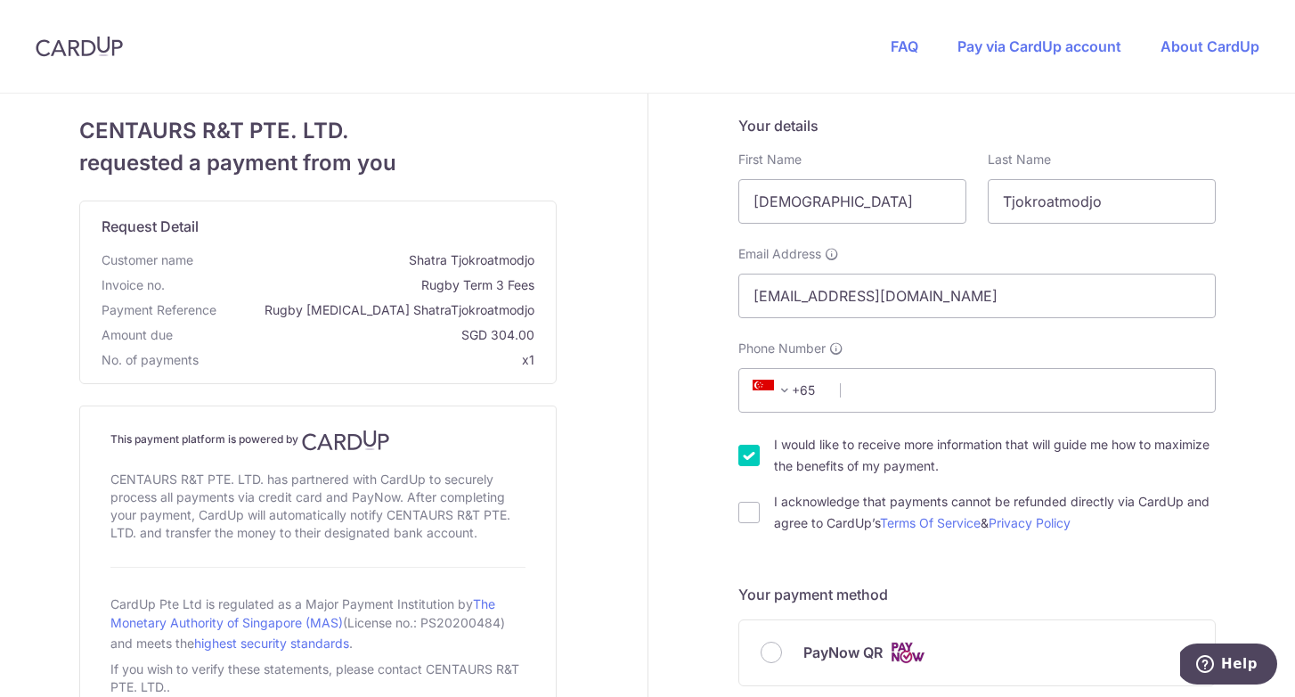
click at [895, 390] on input "Phone Number" at bounding box center [978, 390] width 478 height 45
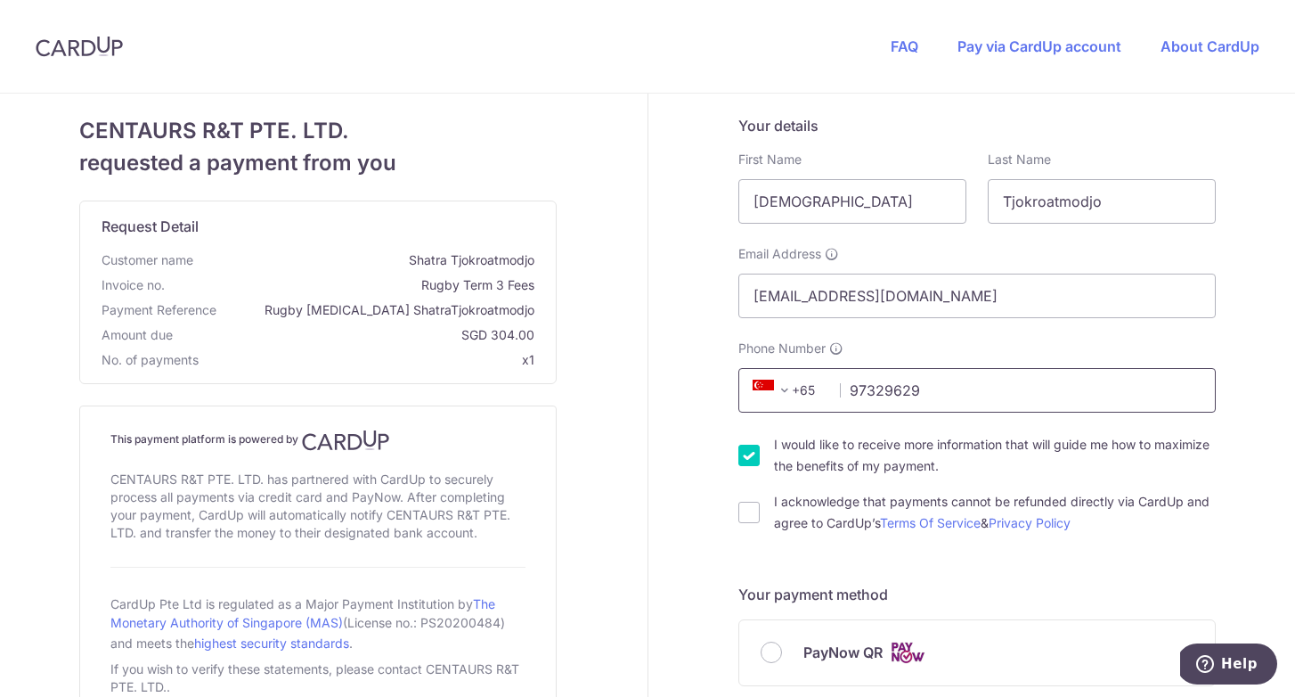
type input "97329629"
click at [746, 447] on input "I would like to receive more information that will guide me how to maximize the…" at bounding box center [749, 455] width 21 height 21
checkbox input "false"
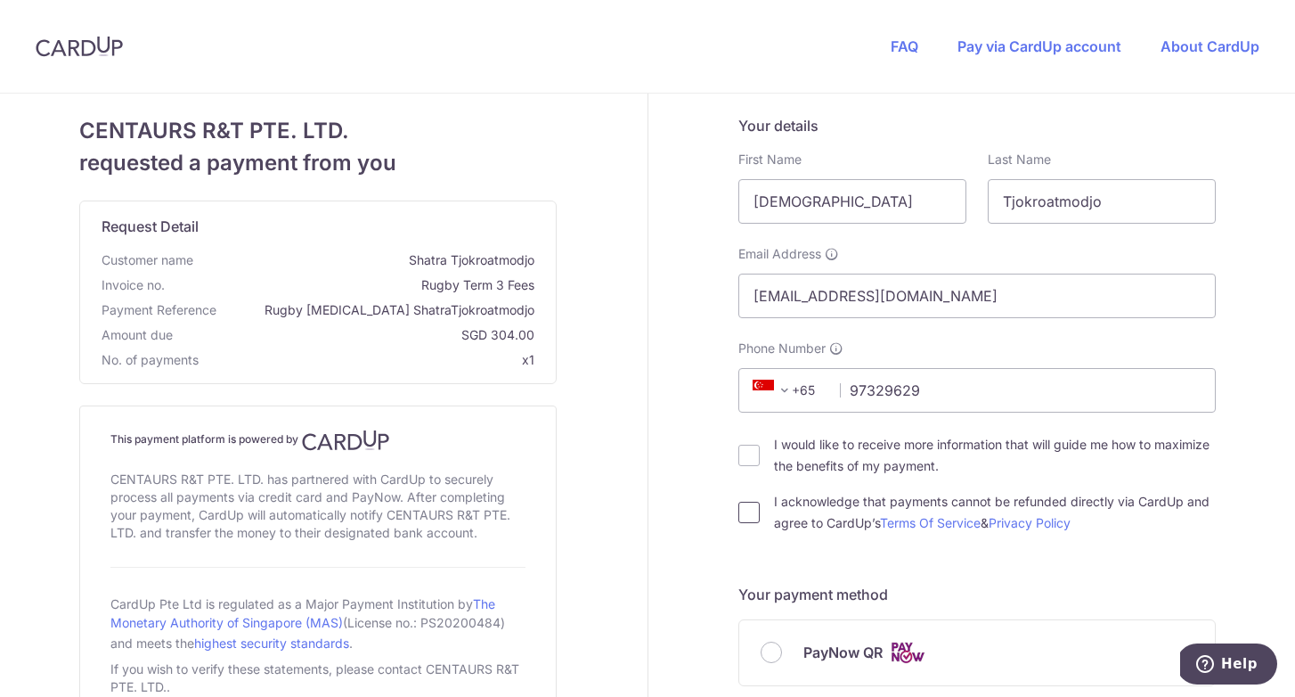
click at [752, 514] on input "I acknowledge that payments cannot be refunded directly via CardUp and agree to…" at bounding box center [749, 512] width 21 height 21
checkbox input "true"
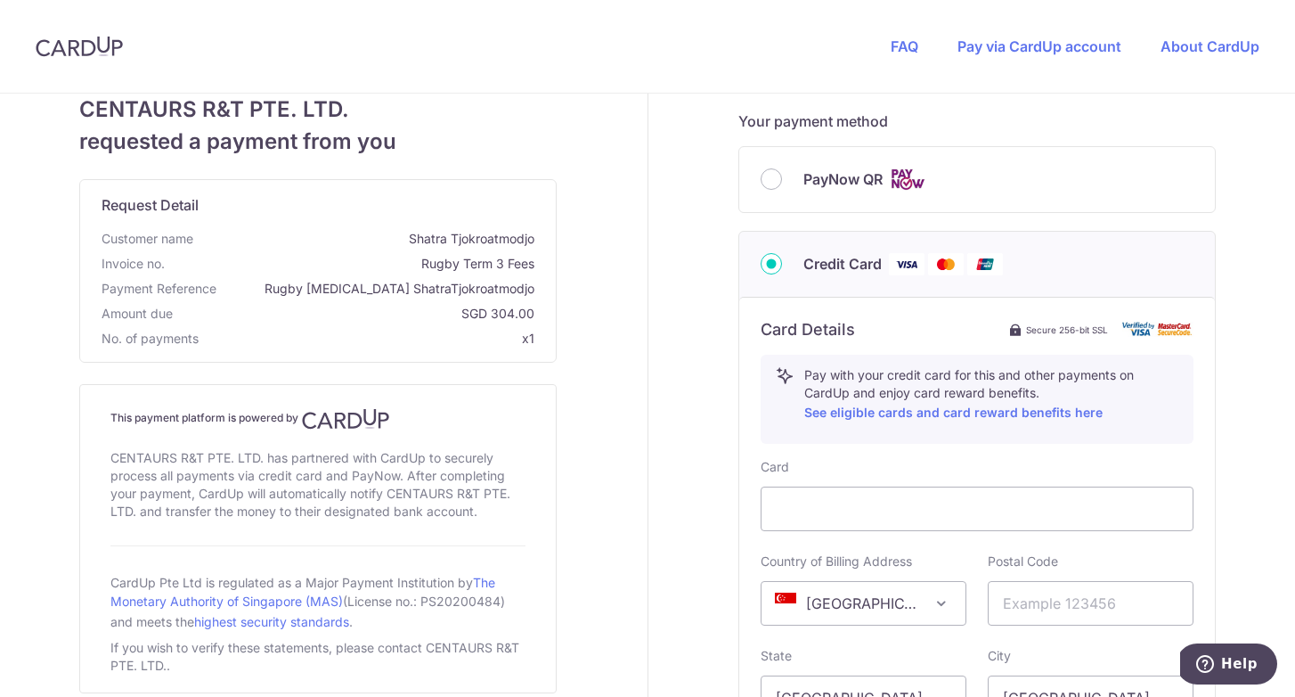
scroll to position [437, 0]
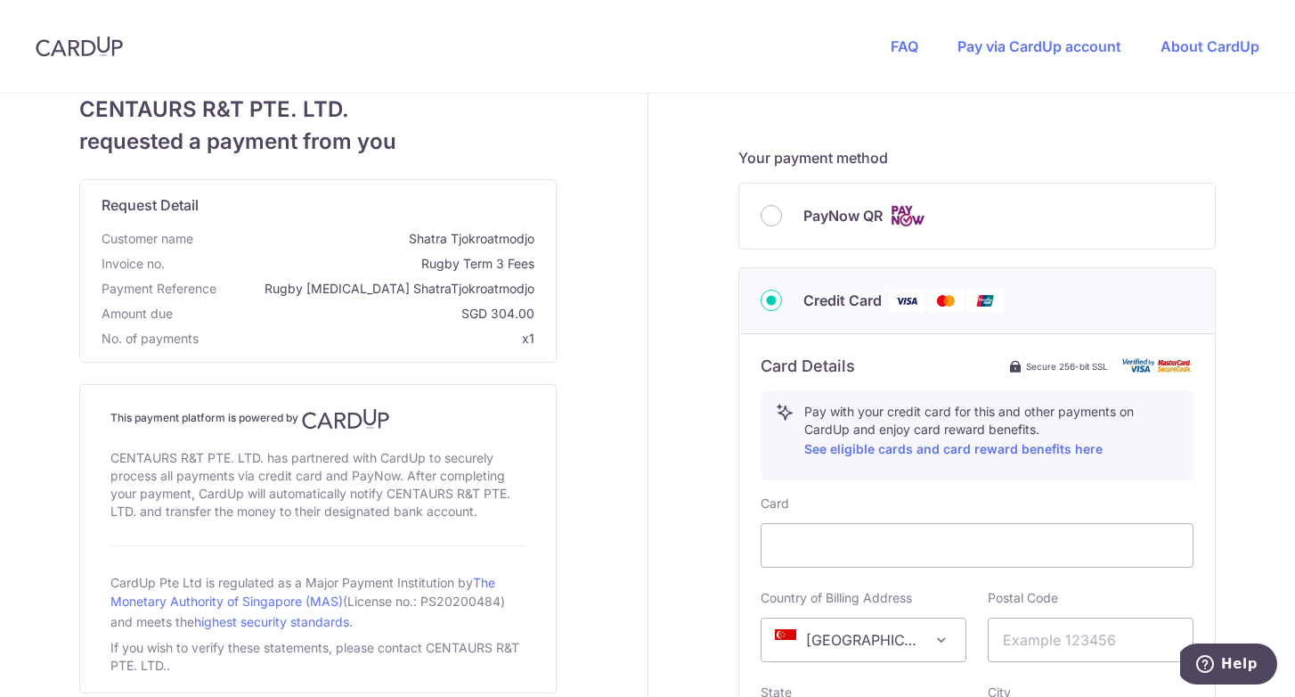
click at [778, 206] on div "PayNow QR" at bounding box center [977, 216] width 433 height 22
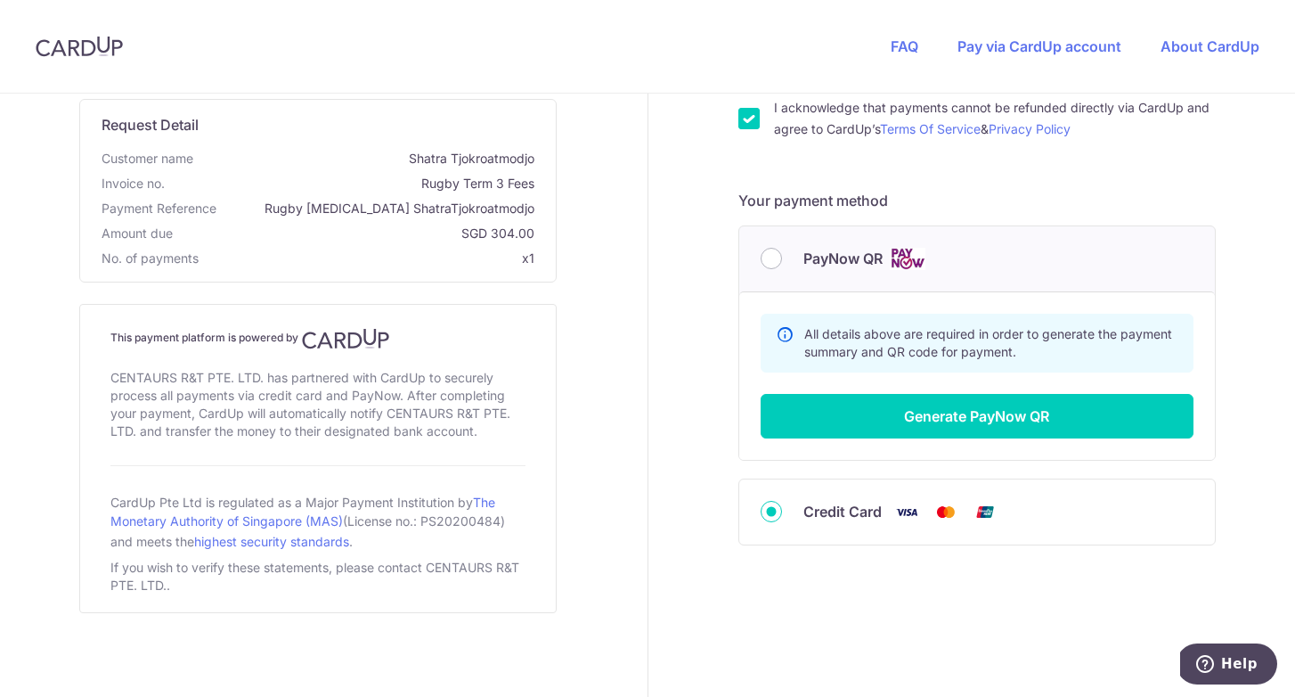
scroll to position [393, 0]
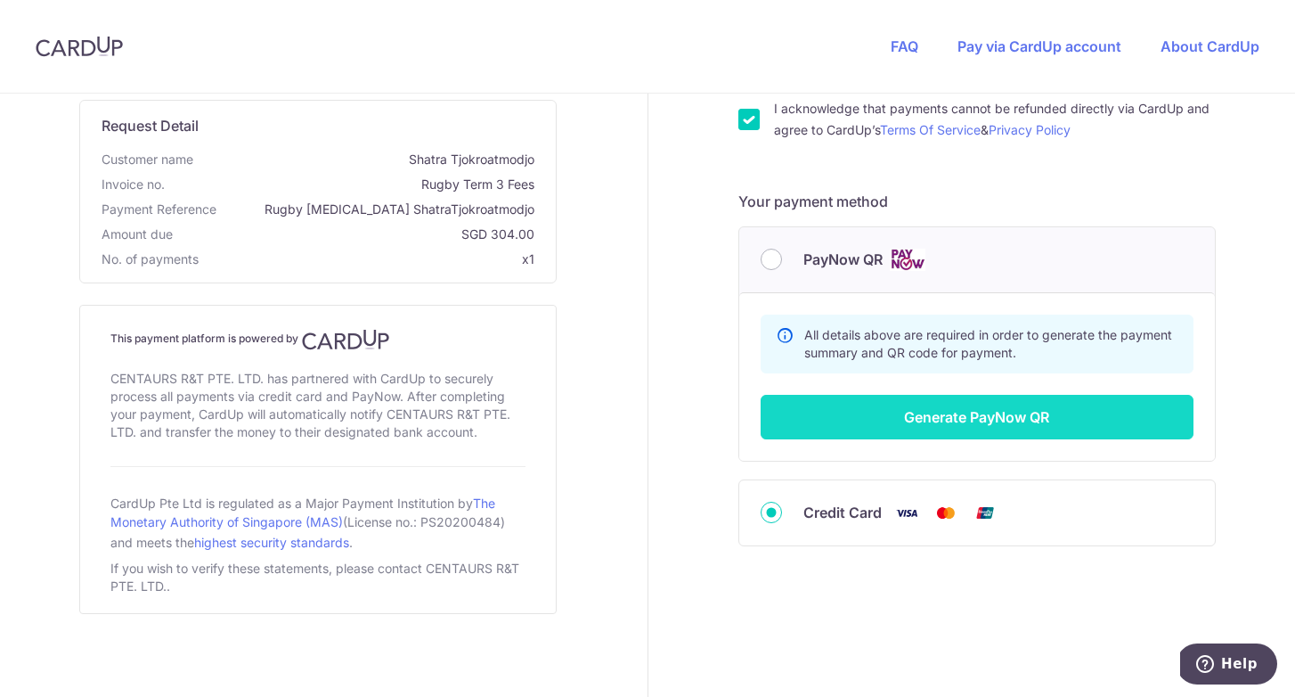
click at [987, 412] on button "Generate PayNow QR" at bounding box center [977, 417] width 433 height 45
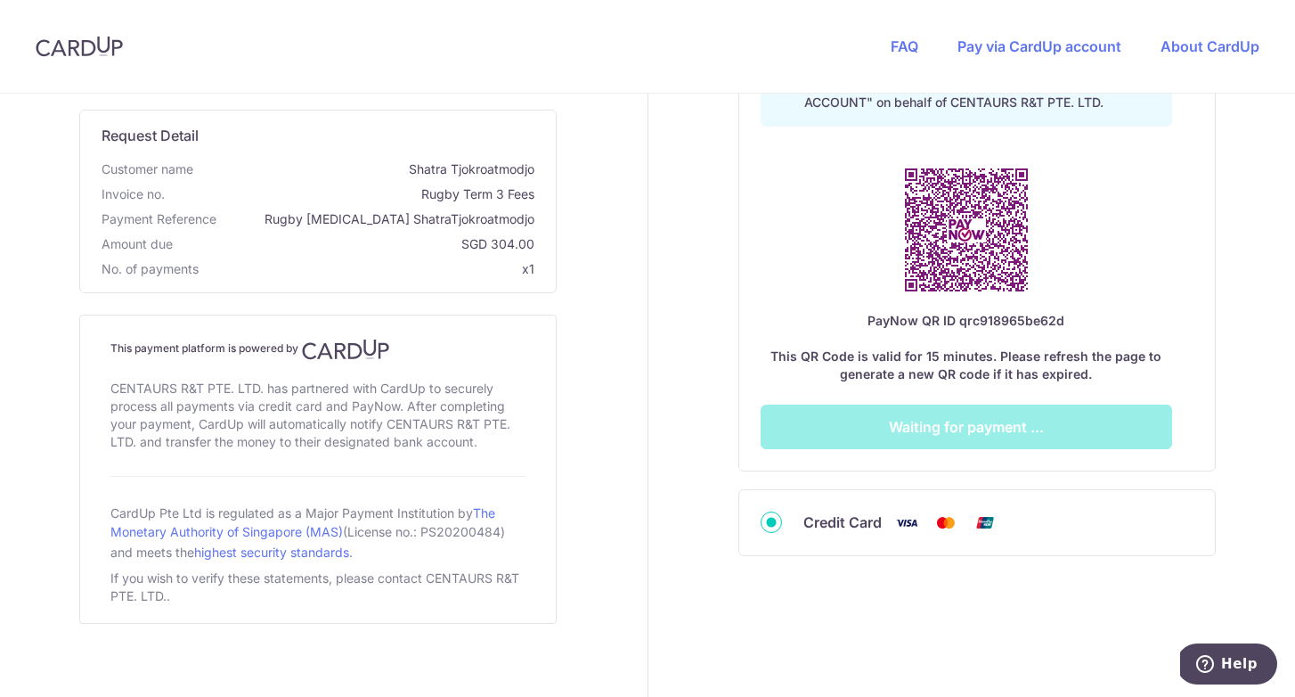
scroll to position [694, 0]
